Goal: Find specific fact: Find specific fact

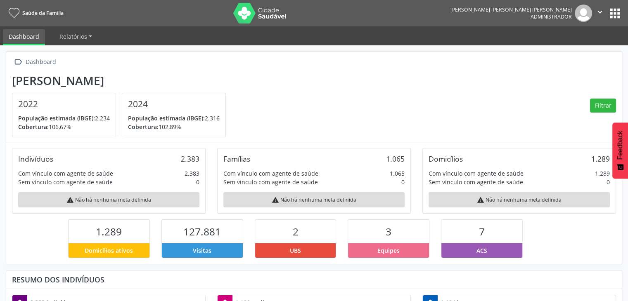
click at [619, 9] on button "apps" at bounding box center [615, 13] width 14 height 14
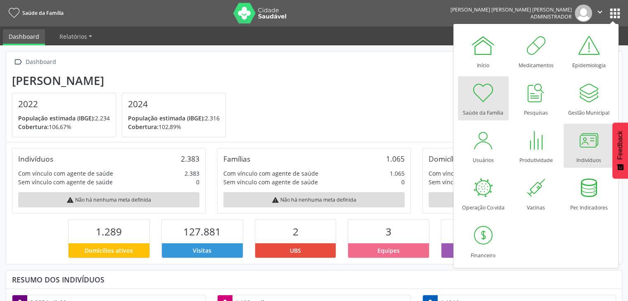
click at [580, 139] on div at bounding box center [588, 140] width 25 height 25
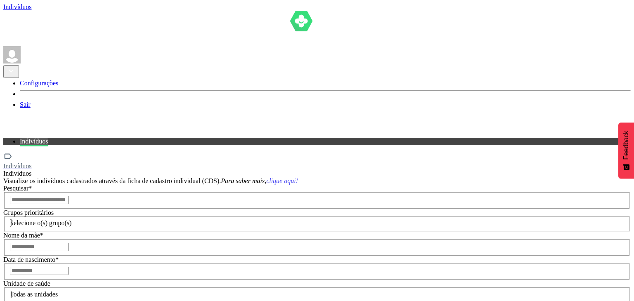
click at [69, 196] on input "text" at bounding box center [39, 200] width 59 height 8
type input "******"
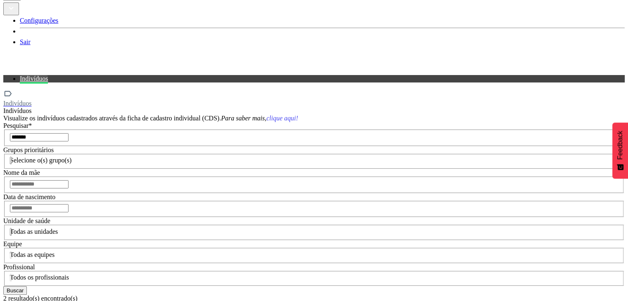
scroll to position [107, 0]
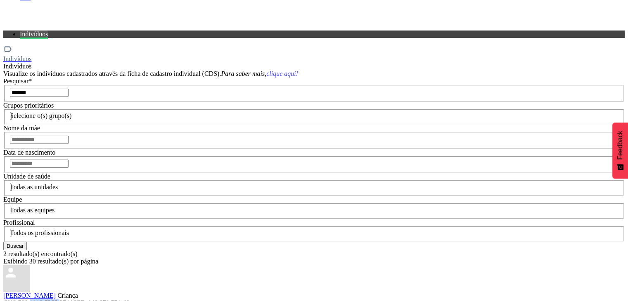
drag, startPoint x: 57, startPoint y: 177, endPoint x: 84, endPoint y: 178, distance: 26.8
click at [84, 300] on div "CNS: 700 4019 7265 8744 CPF: 146.670.574-40" at bounding box center [313, 303] width 621 height 7
drag, startPoint x: 58, startPoint y: 250, endPoint x: 109, endPoint y: 251, distance: 50.8
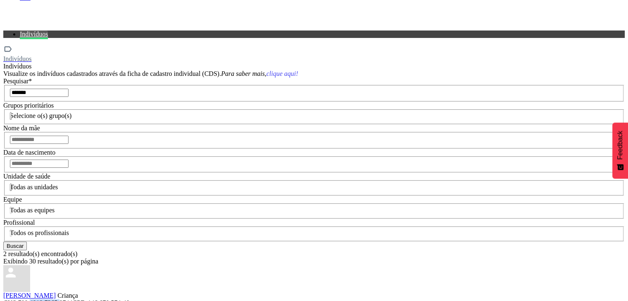
copy div "703 1053 1378 2760"
drag, startPoint x: 150, startPoint y: 258, endPoint x: 178, endPoint y: 258, distance: 28.1
copy span "[DATE]"
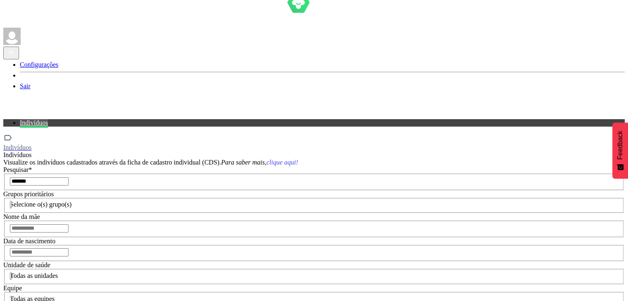
scroll to position [0, 0]
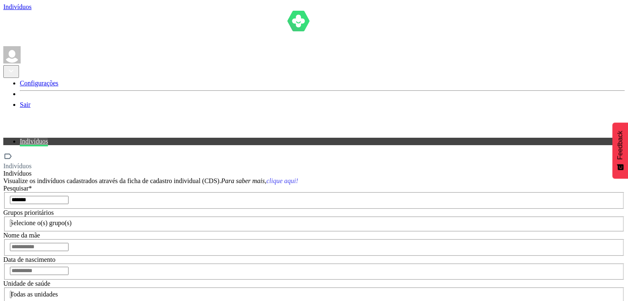
click at [28, 163] on div "Indivíduos" at bounding box center [313, 166] width 621 height 7
